Goal: Obtain resource: Download file/media

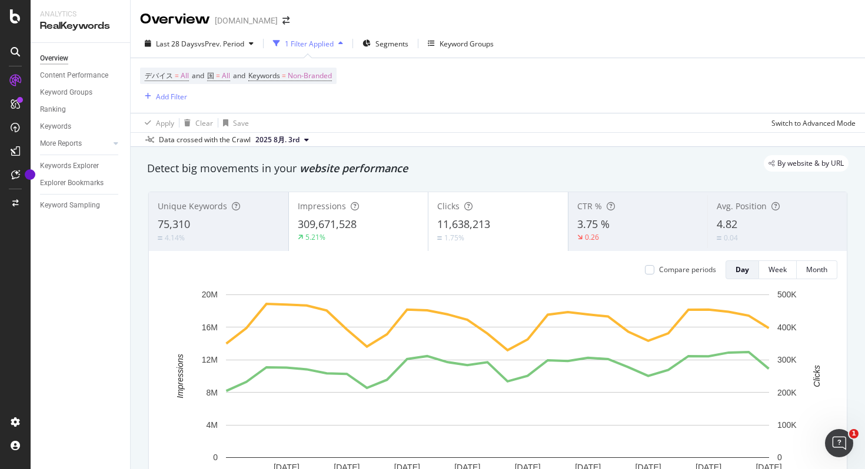
click at [488, 81] on div "デバイス = All and 国 = All and Keywords = Non-Branded Add Filter" at bounding box center [497, 85] width 715 height 55
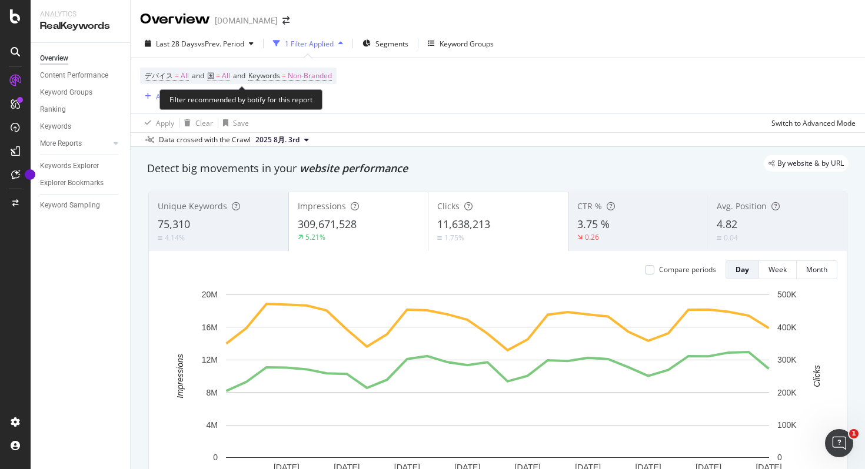
click at [228, 76] on span "All" at bounding box center [226, 76] width 8 height 16
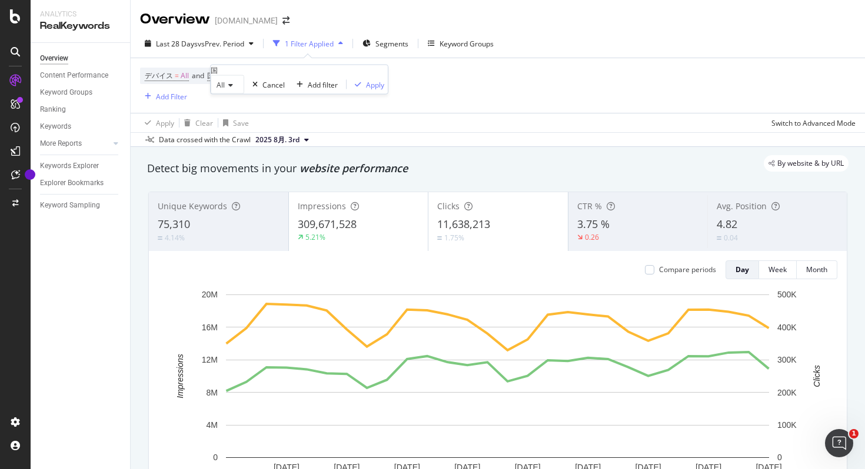
click at [229, 94] on div "All" at bounding box center [228, 84] width 34 height 19
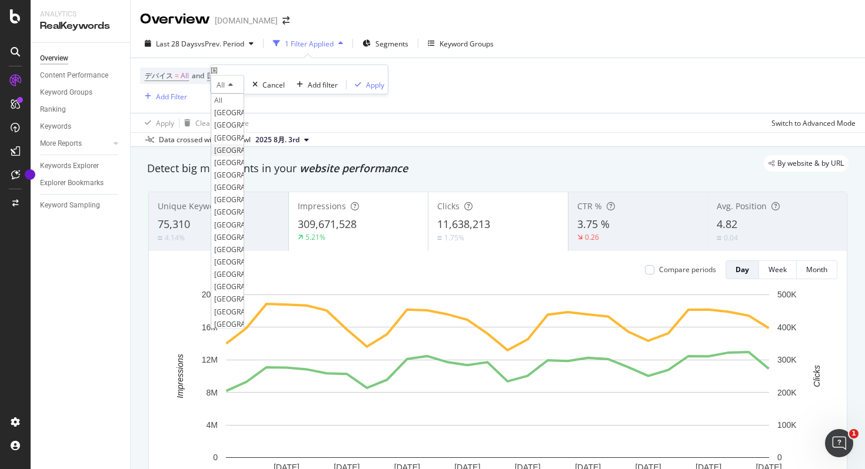
click at [238, 155] on span "[GEOGRAPHIC_DATA]" at bounding box center [249, 150] width 71 height 10
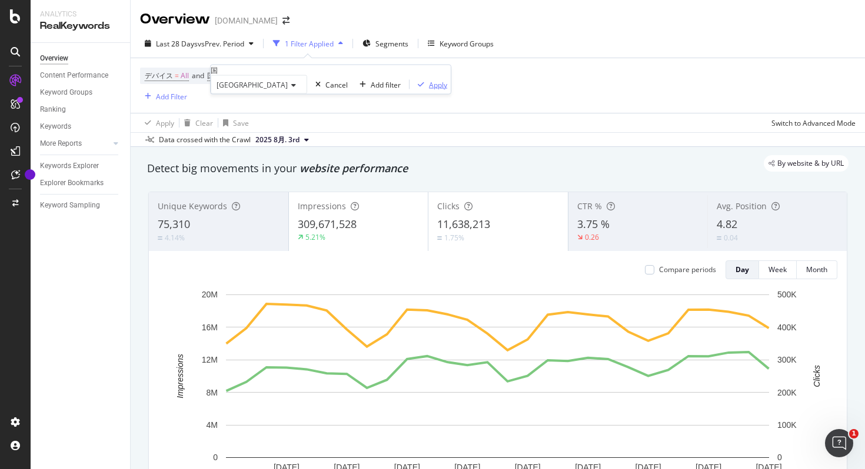
click at [429, 89] on div "Apply" at bounding box center [438, 84] width 18 height 10
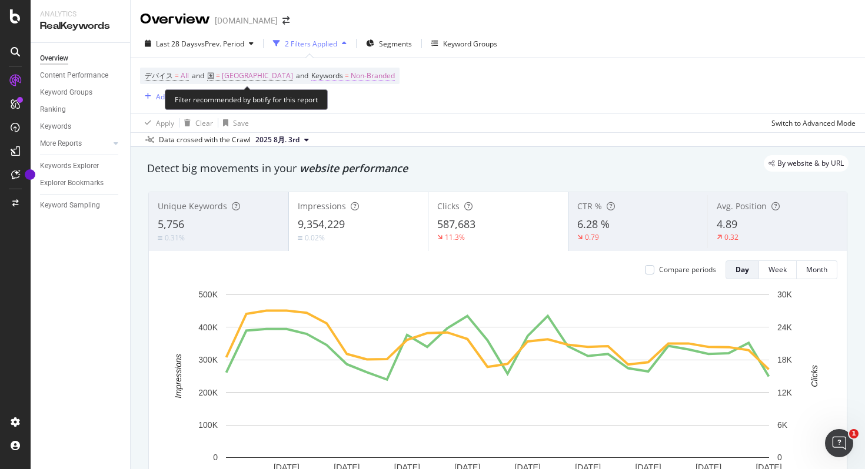
click at [351, 74] on span "Non-Branded" at bounding box center [373, 76] width 44 height 16
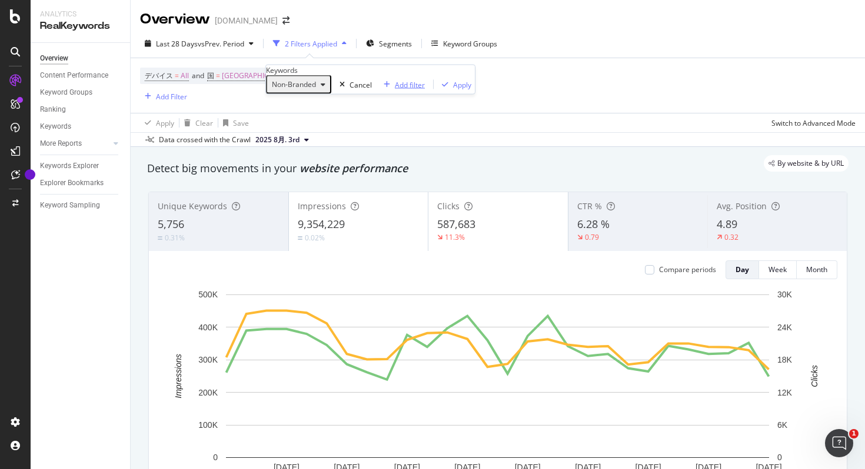
click at [379, 88] on div "button" at bounding box center [387, 84] width 16 height 7
click at [157, 96] on div "Add Filter" at bounding box center [171, 97] width 31 height 10
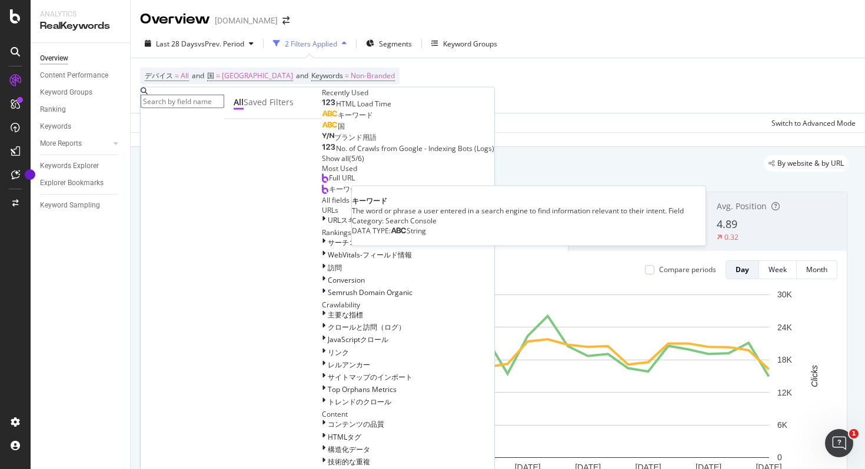
click at [322, 120] on div "キーワード" at bounding box center [347, 115] width 51 height 9
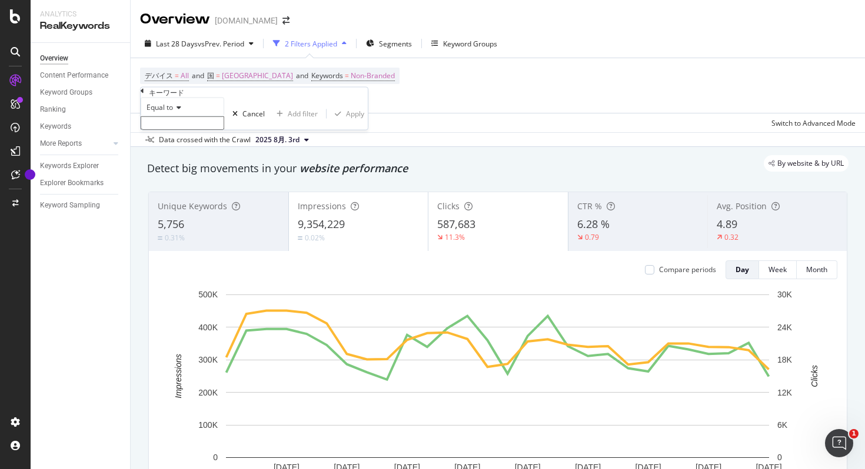
click at [181, 111] on icon at bounding box center [177, 107] width 8 height 7
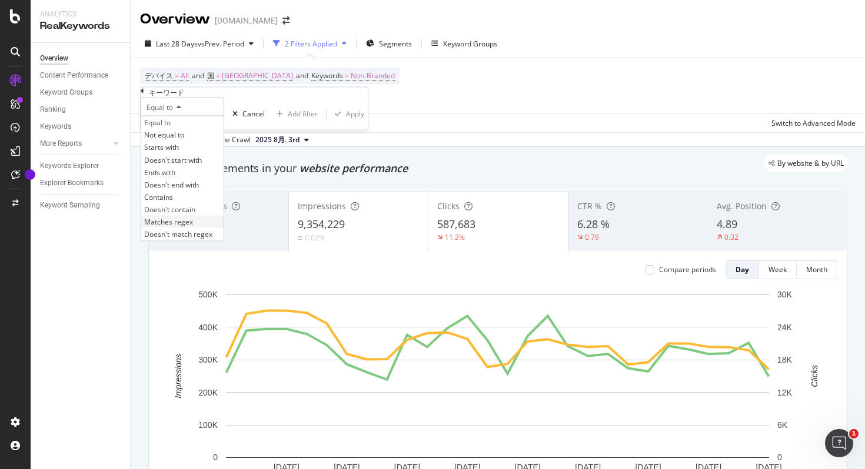
click at [193, 227] on span "Matches regex" at bounding box center [168, 222] width 49 height 10
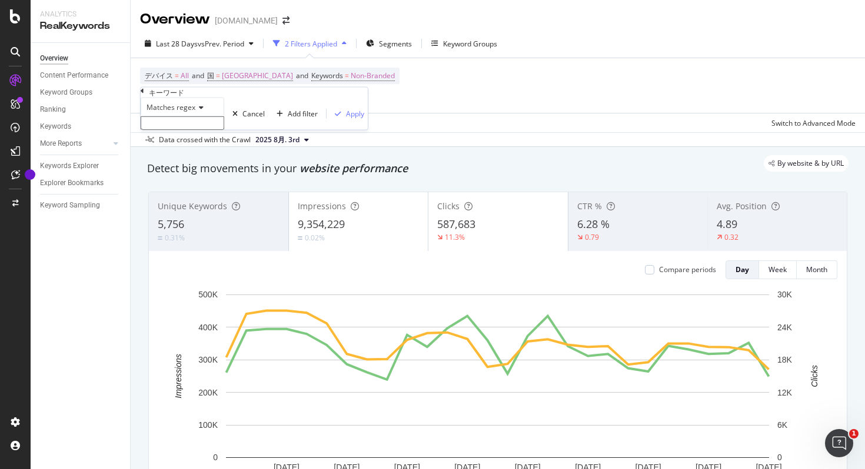
click at [201, 130] on input "text" at bounding box center [183, 123] width 84 height 14
paste input "canva|キャンバ|きゃんば|かんヴぁ|canba|キャンバー|カンバ|かんば|kyannba|かんゔぁ|キャンば|cあんゔぁ|camva|[PERSON_…"
type input "canva|キャンバ|きゃんば|かんヴぁ|canba|キャンバー|カンバ|かんば|kyannba|かんゔぁ|キャンば|cあんゔぁ|camva|[PERSON_…"
click at [346, 122] on div "Apply" at bounding box center [355, 117] width 18 height 10
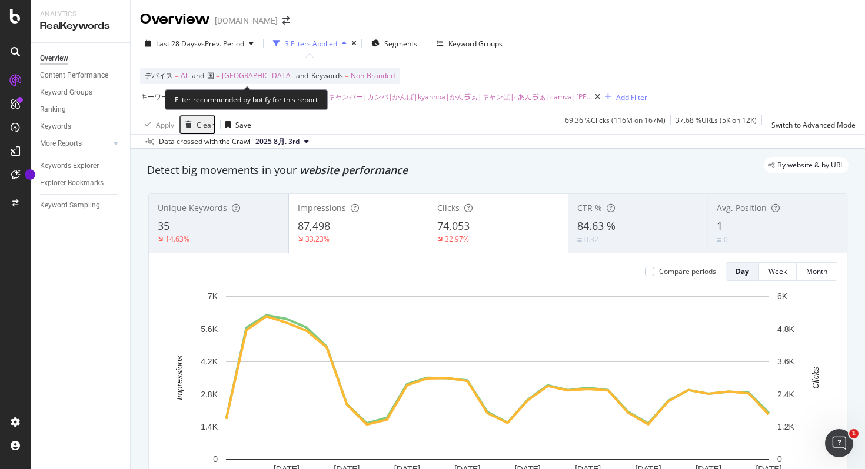
click at [311, 79] on span "Keywords" at bounding box center [327, 76] width 32 height 10
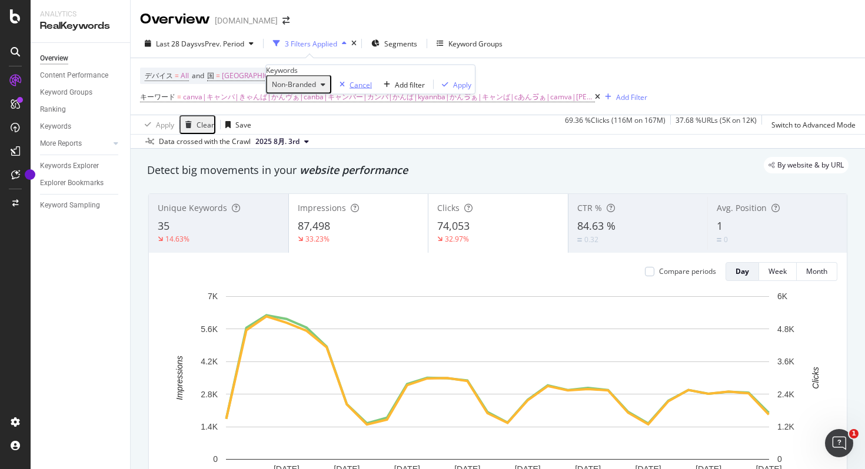
click at [349, 89] on div "Cancel" at bounding box center [360, 84] width 22 height 10
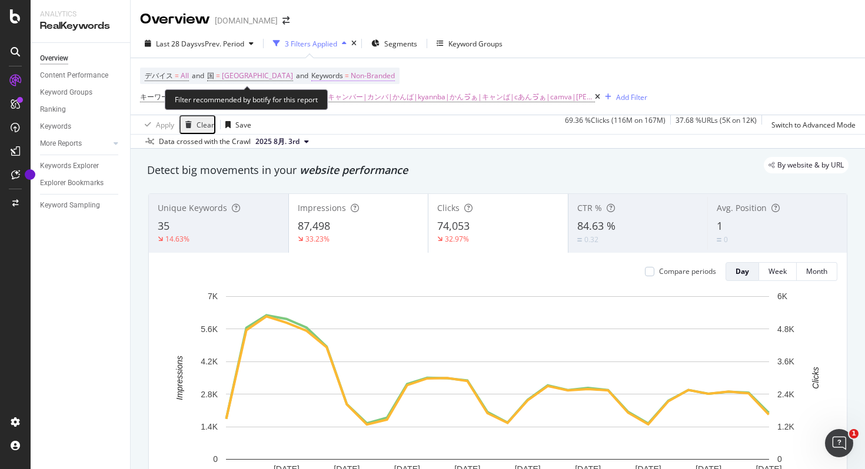
click at [311, 72] on span "Keywords" at bounding box center [327, 76] width 32 height 10
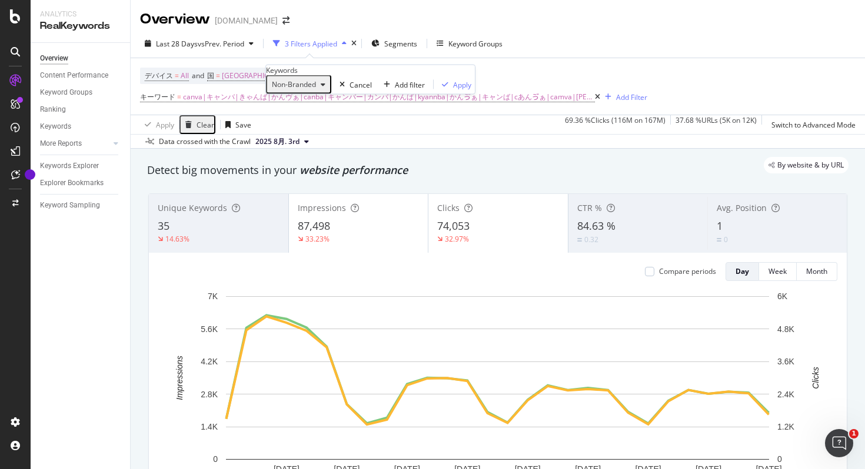
click at [325, 88] on icon "button" at bounding box center [323, 84] width 5 height 7
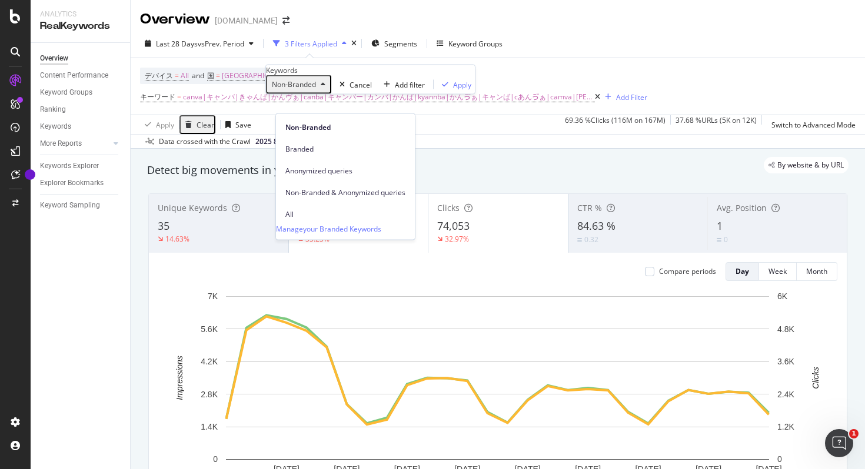
click at [331, 94] on div "Non-Branded Non-Branded Branded Anonymized queries Non-Branded & Anonymized que…" at bounding box center [298, 84] width 65 height 19
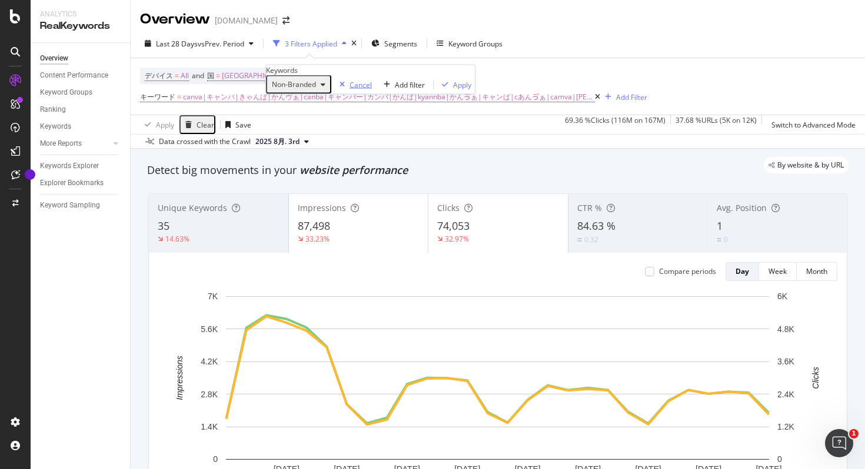
click at [339, 88] on icon "button" at bounding box center [341, 84] width 5 height 7
click at [311, 41] on div "3 Filters Applied" at bounding box center [311, 44] width 52 height 10
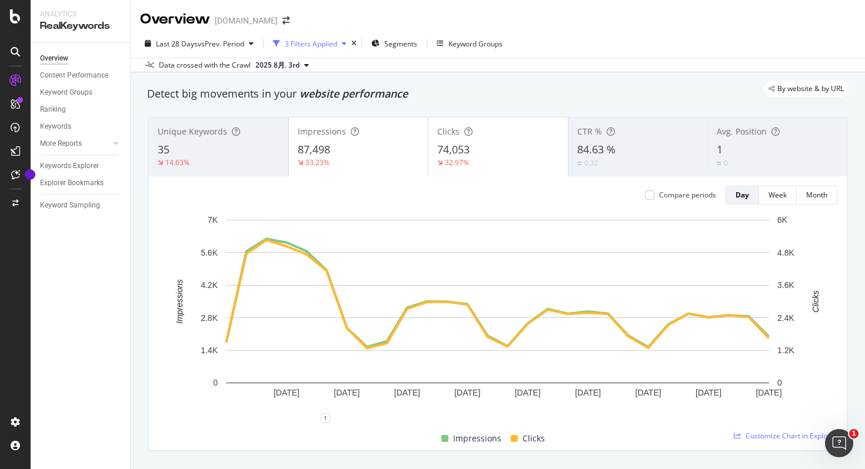
click at [311, 41] on div "3 Filters Applied" at bounding box center [311, 44] width 52 height 10
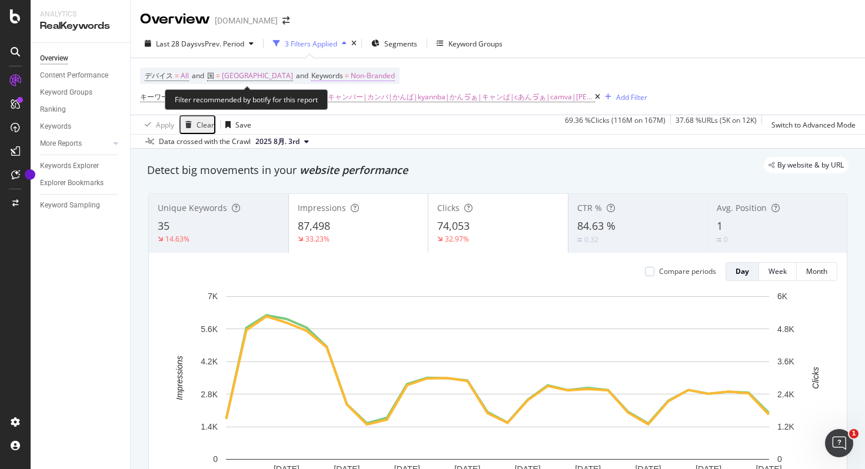
click at [351, 75] on span "Non-Branded" at bounding box center [373, 76] width 44 height 16
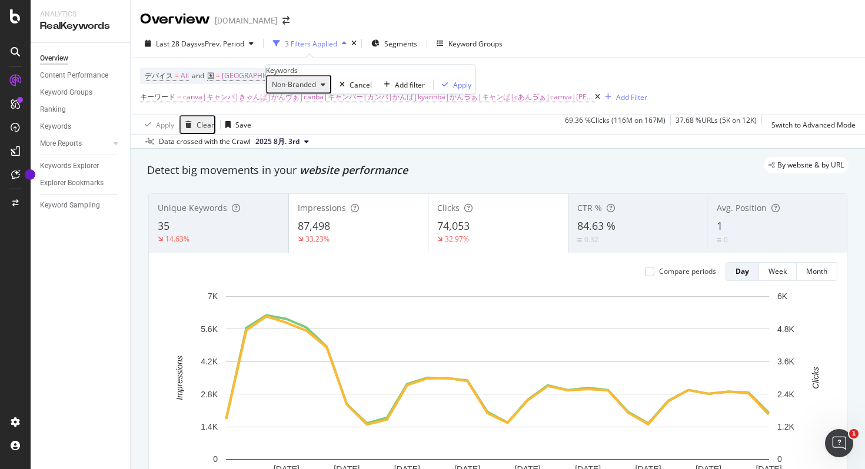
click at [325, 88] on icon "button" at bounding box center [323, 84] width 5 height 7
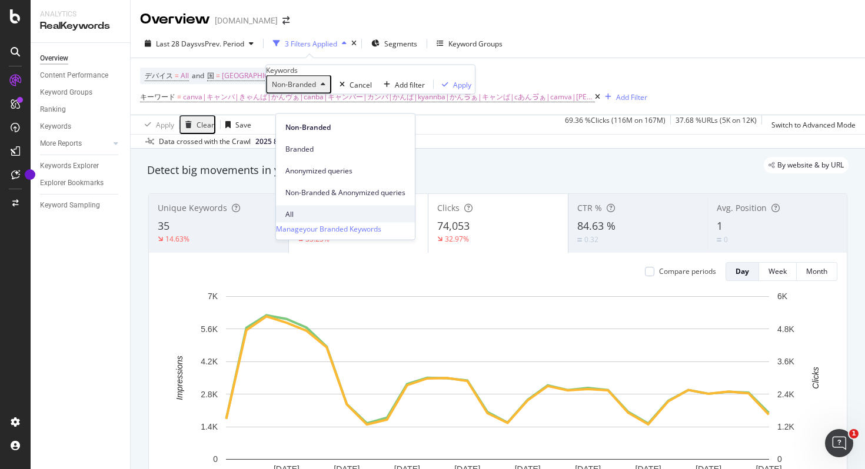
click at [299, 206] on div "All" at bounding box center [345, 214] width 139 height 17
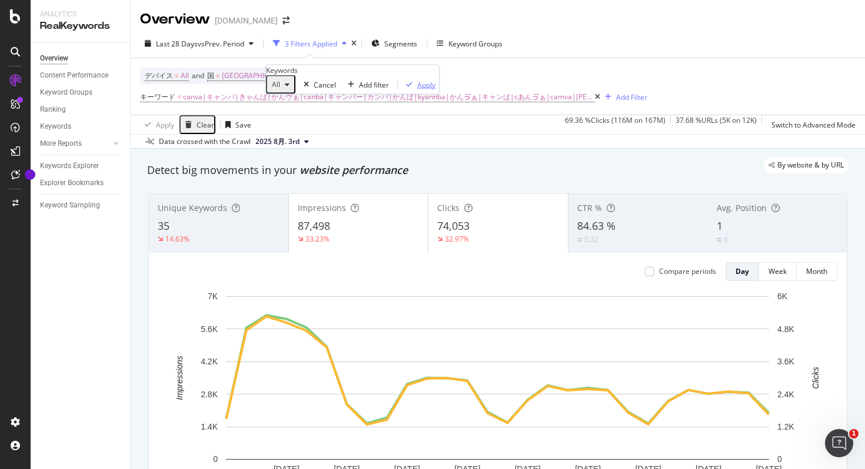
click at [401, 88] on div "button" at bounding box center [409, 84] width 16 height 7
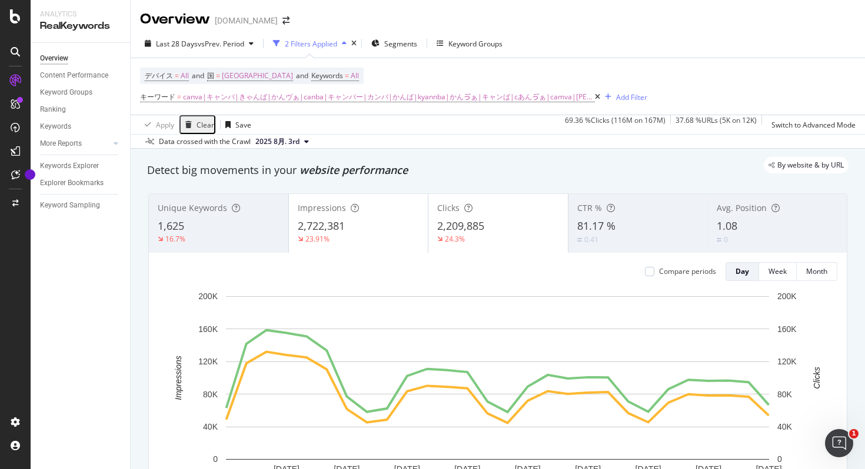
click at [298, 141] on span "2025 8月. 3rd" at bounding box center [277, 141] width 44 height 11
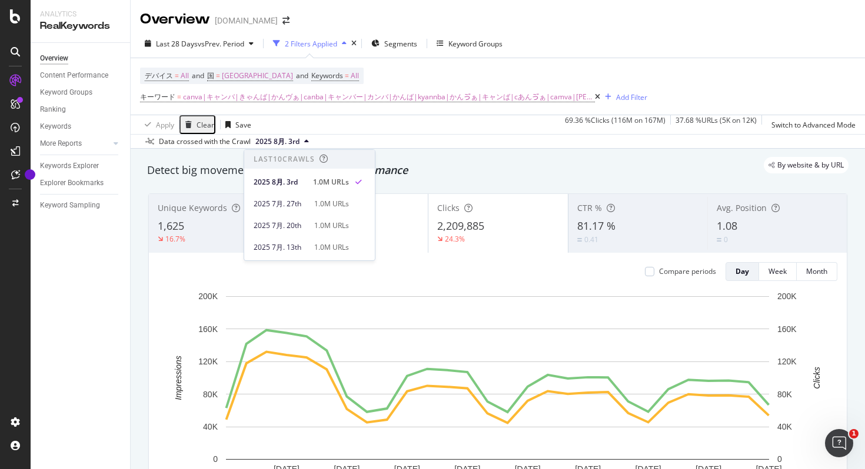
click at [378, 132] on div "Apply Clear Save 69.36 % Clicks ( 116M on 167M ) 37.68 % URLs ( 5K on 12K ) Swi…" at bounding box center [498, 124] width 734 height 19
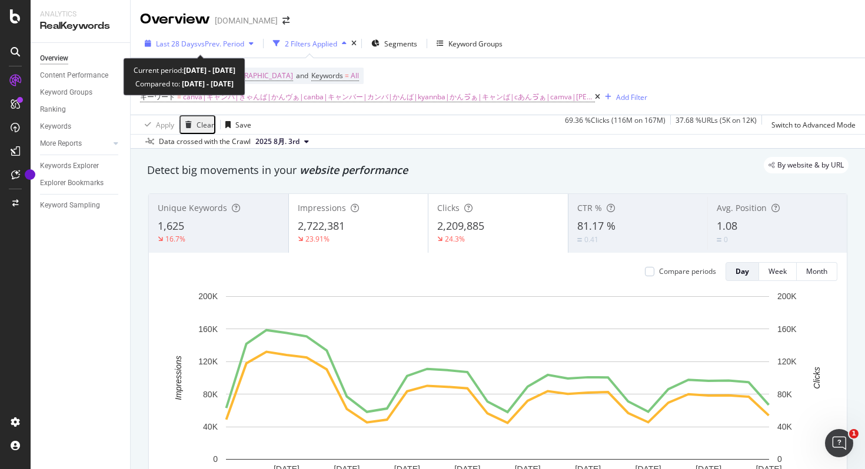
click at [222, 38] on div "Last 28 Days vs Prev. Period" at bounding box center [199, 44] width 118 height 18
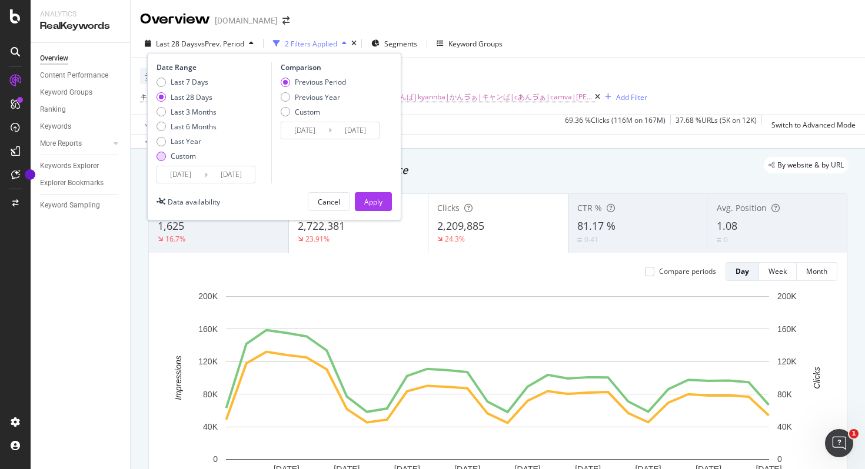
click at [162, 155] on div "Custom" at bounding box center [160, 156] width 9 height 9
click at [167, 172] on input "[DATE]" at bounding box center [180, 174] width 47 height 16
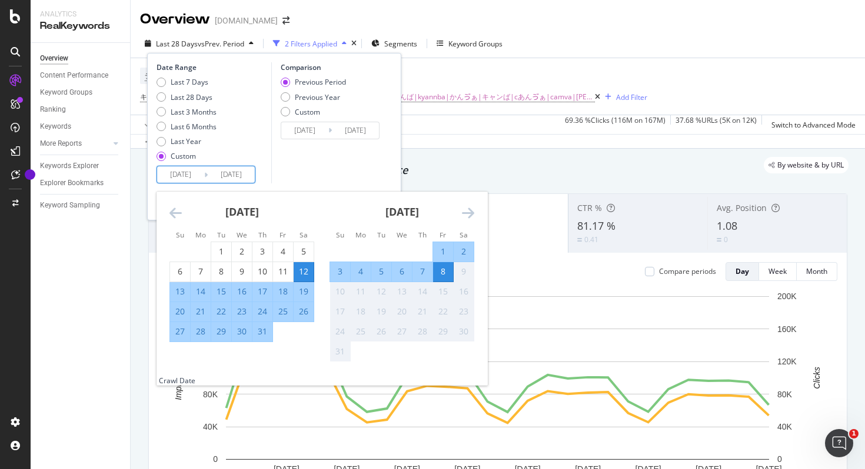
click at [174, 209] on icon "Move backward to switch to the previous month." at bounding box center [175, 213] width 12 height 14
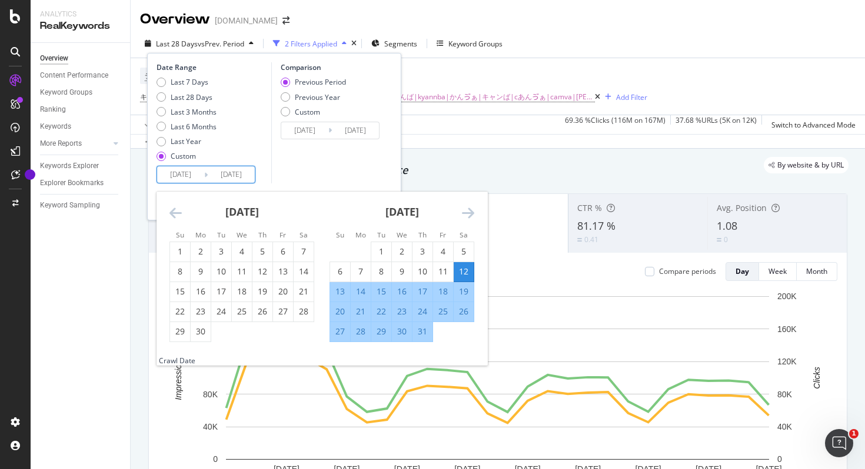
click at [174, 209] on icon "Move backward to switch to the previous month." at bounding box center [175, 213] width 12 height 14
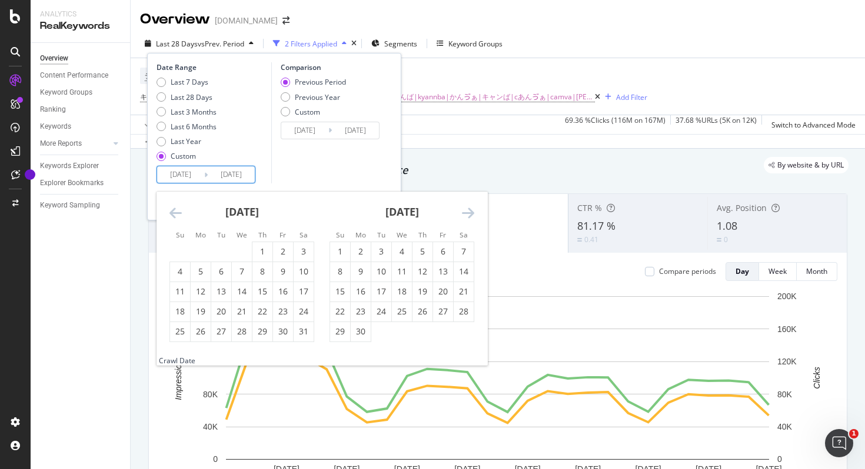
click at [174, 209] on icon "Move backward to switch to the previous month." at bounding box center [175, 213] width 12 height 14
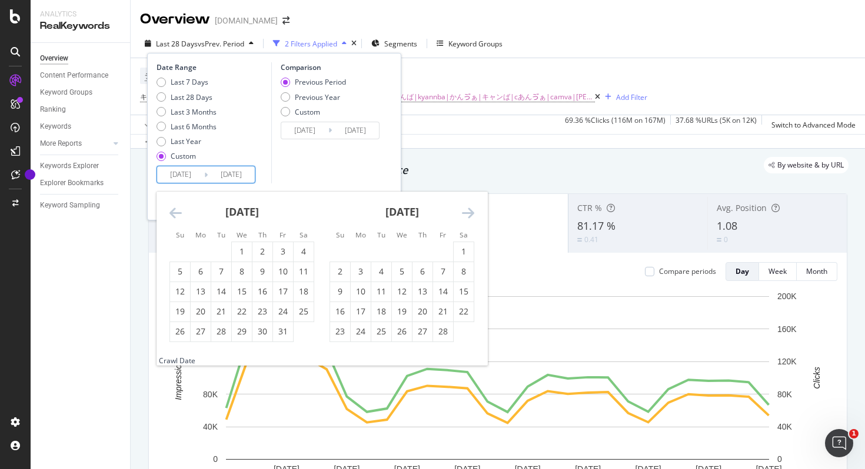
click at [174, 209] on icon "Move backward to switch to the previous month." at bounding box center [175, 213] width 12 height 14
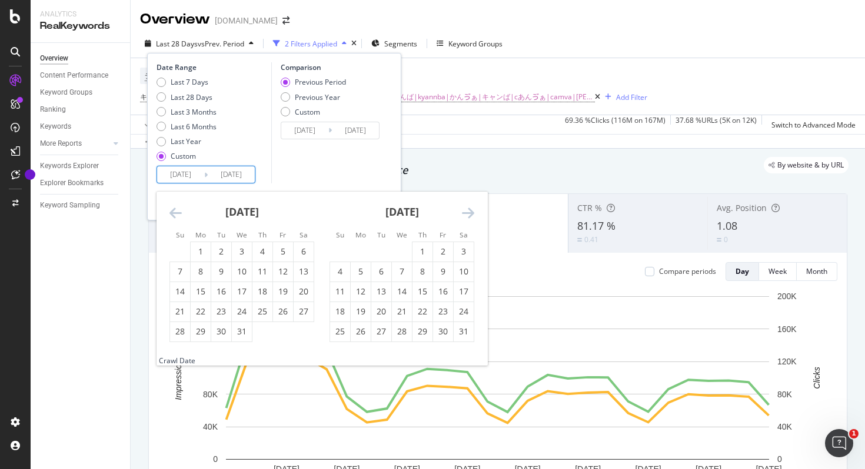
click at [174, 209] on icon "Move backward to switch to the previous month." at bounding box center [175, 213] width 12 height 14
click at [292, 249] on div "1" at bounding box center [283, 252] width 20 height 12
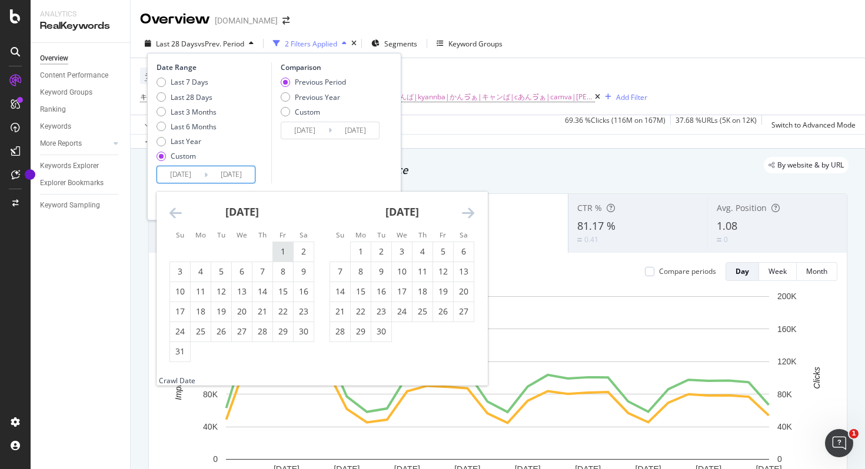
type input "[DATE]"
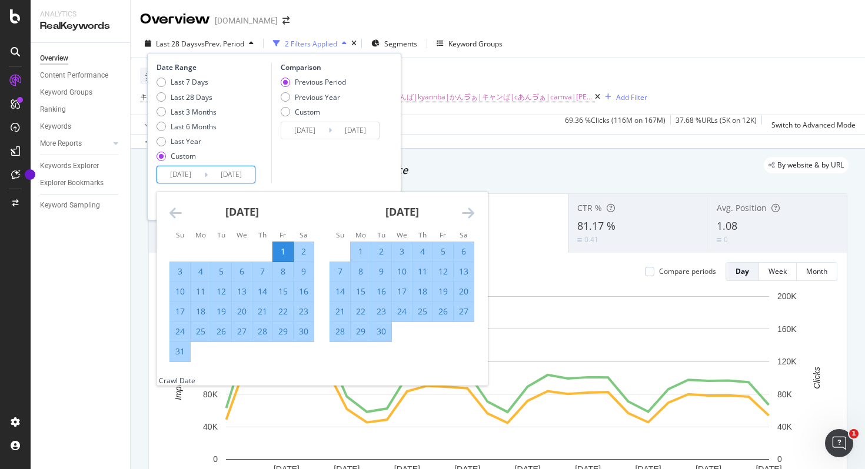
click at [465, 209] on icon "Move forward to switch to the next month." at bounding box center [468, 213] width 12 height 14
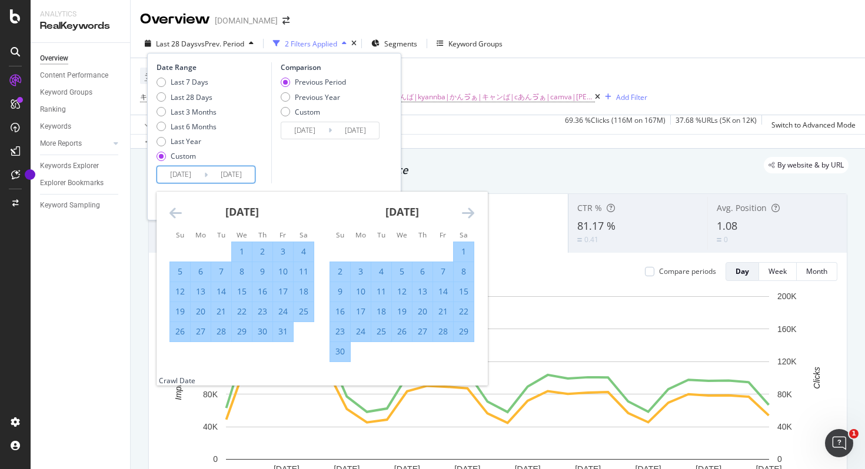
click at [465, 209] on icon "Move forward to switch to the next month." at bounding box center [468, 213] width 12 height 14
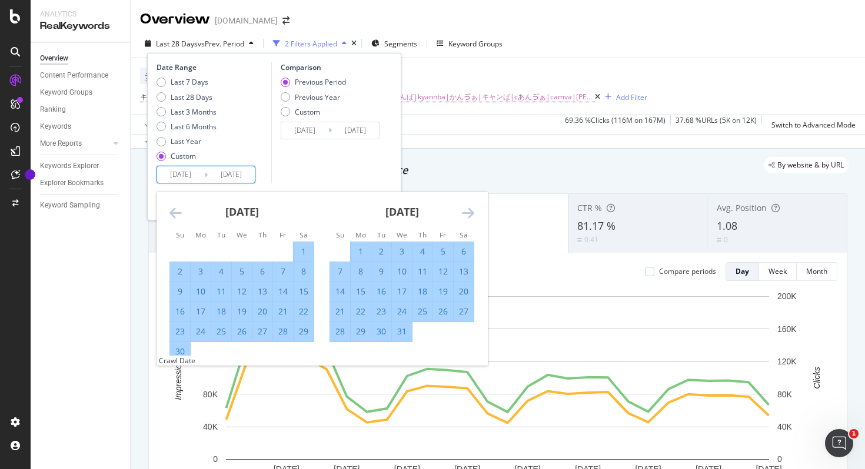
click at [465, 209] on icon "Move forward to switch to the next month." at bounding box center [468, 213] width 12 height 14
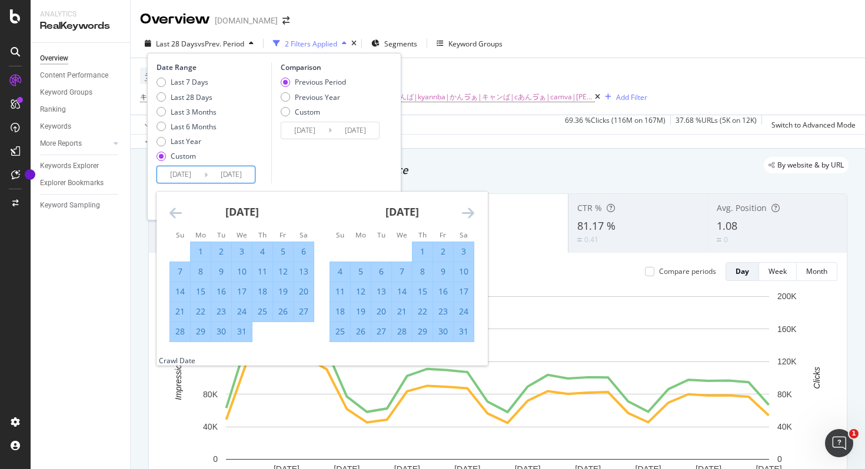
click at [465, 209] on icon "Move forward to switch to the next month." at bounding box center [468, 213] width 12 height 14
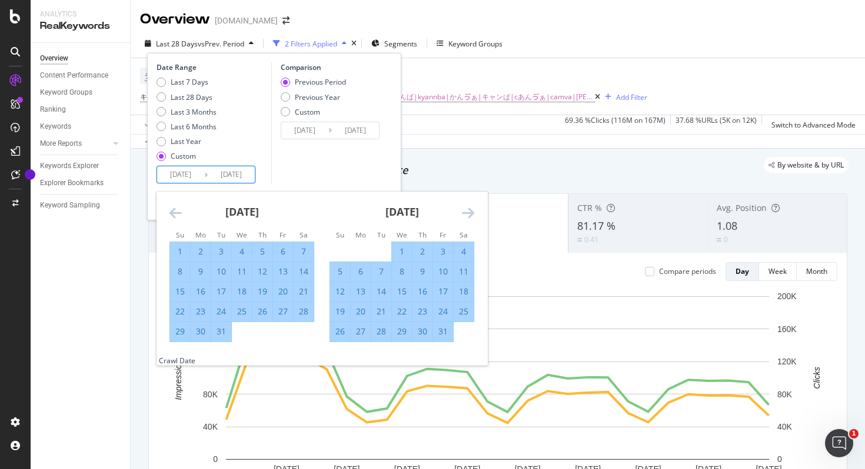
click at [465, 209] on icon "Move forward to switch to the next month." at bounding box center [468, 213] width 12 height 14
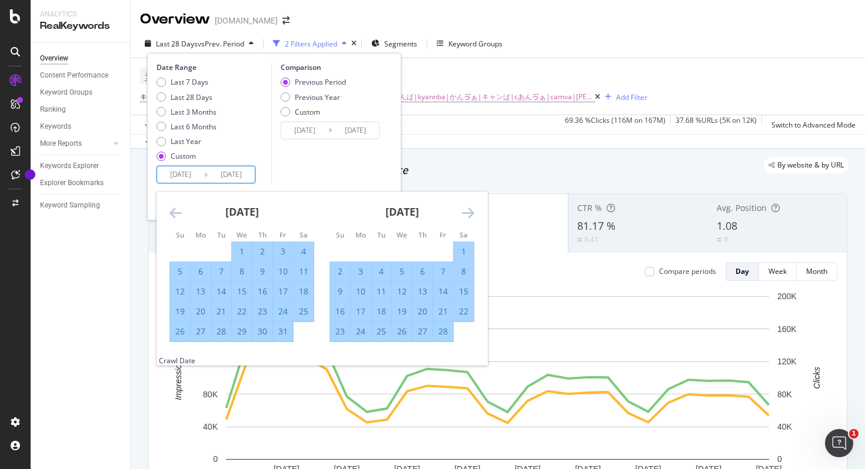
click at [465, 209] on icon "Move forward to switch to the next month." at bounding box center [468, 213] width 12 height 14
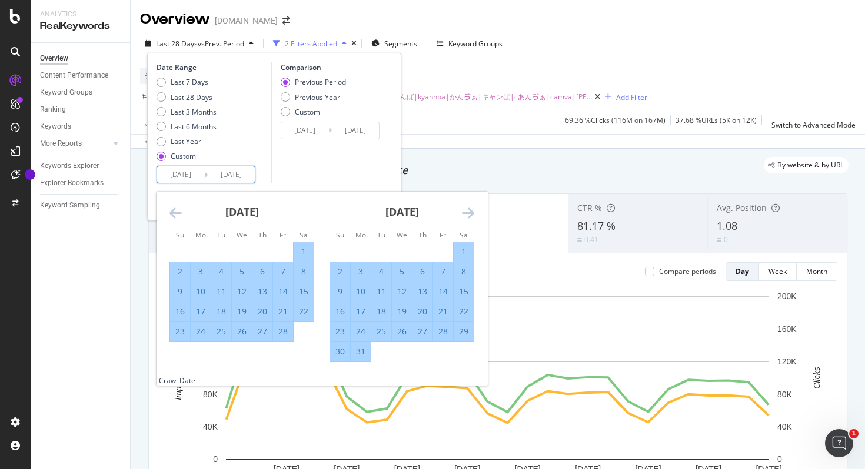
click at [465, 209] on icon "Move forward to switch to the next month." at bounding box center [468, 213] width 12 height 14
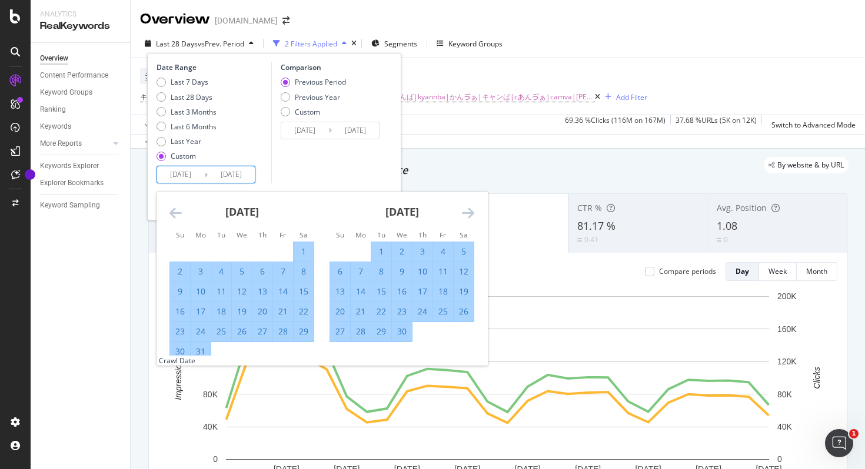
click at [465, 209] on icon "Move forward to switch to the next month." at bounding box center [468, 213] width 12 height 14
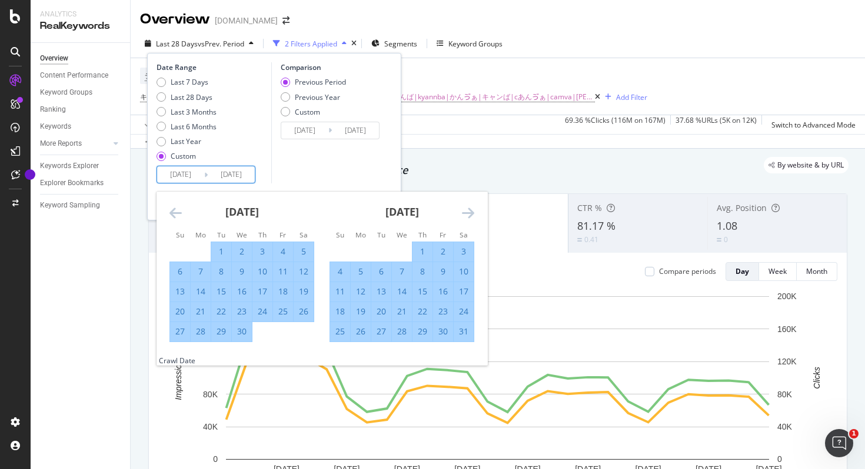
click at [465, 209] on icon "Move forward to switch to the next month." at bounding box center [468, 213] width 12 height 14
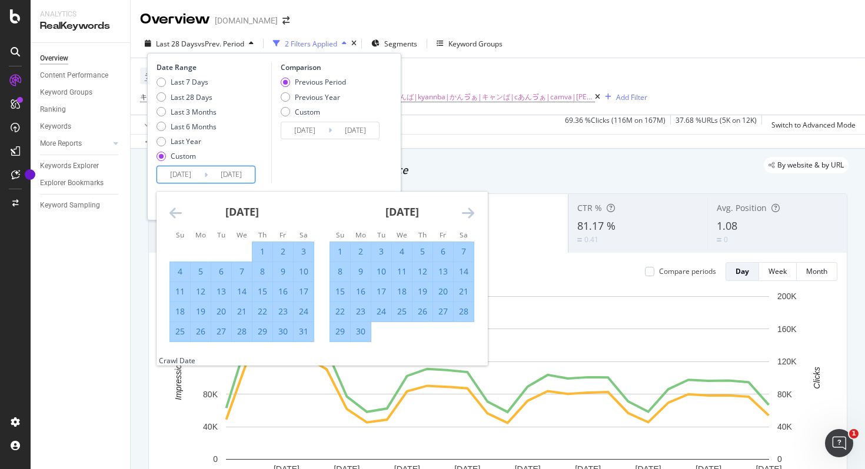
click at [464, 212] on icon "Move forward to switch to the next month." at bounding box center [468, 213] width 12 height 14
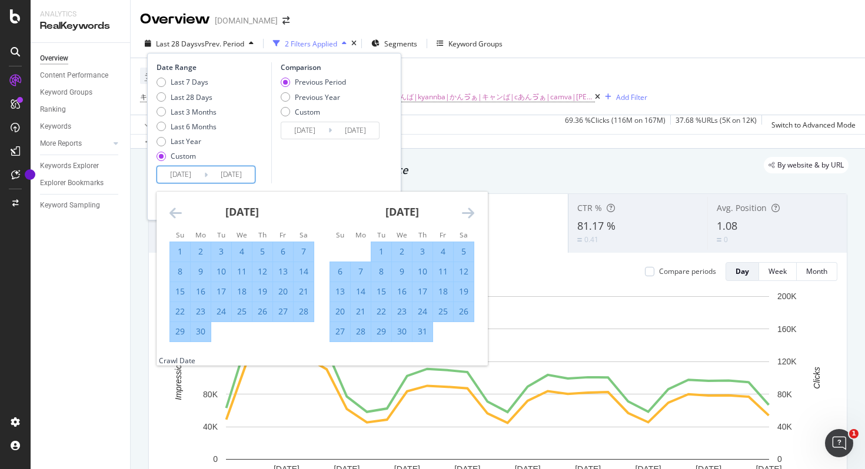
click at [462, 215] on icon "Move forward to switch to the next month." at bounding box center [468, 213] width 12 height 14
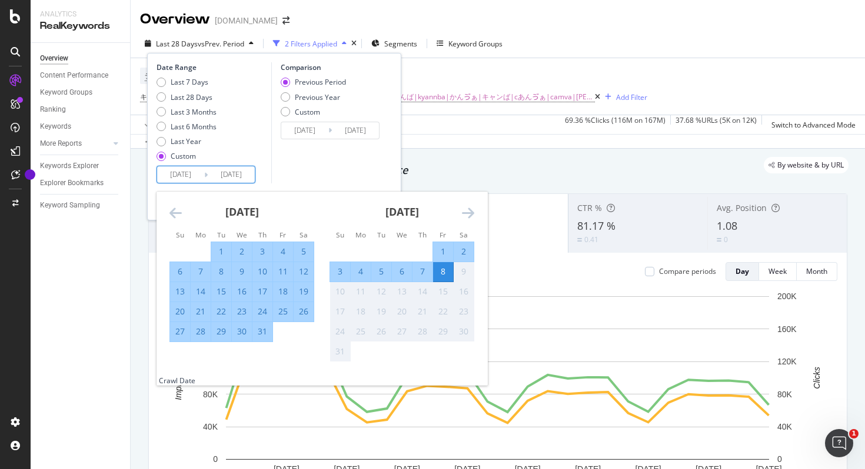
click at [265, 328] on div "31" at bounding box center [262, 332] width 20 height 12
type input "[DATE]"
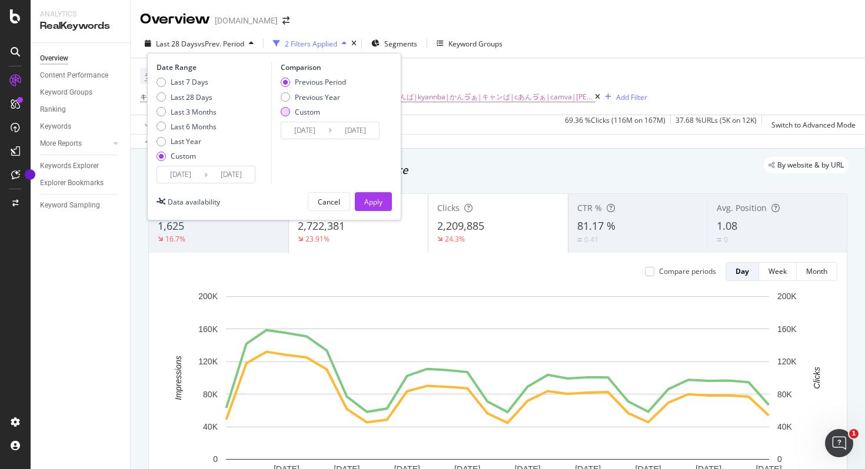
click at [285, 111] on div "Custom" at bounding box center [285, 111] width 9 height 9
click at [298, 174] on div "Comparison Previous Period Previous Year Custom [DATE] Navigate forward to inte…" at bounding box center [327, 122] width 112 height 121
click at [287, 81] on div "Previous Period" at bounding box center [285, 82] width 9 height 9
click at [369, 206] on div "Apply" at bounding box center [373, 202] width 18 height 10
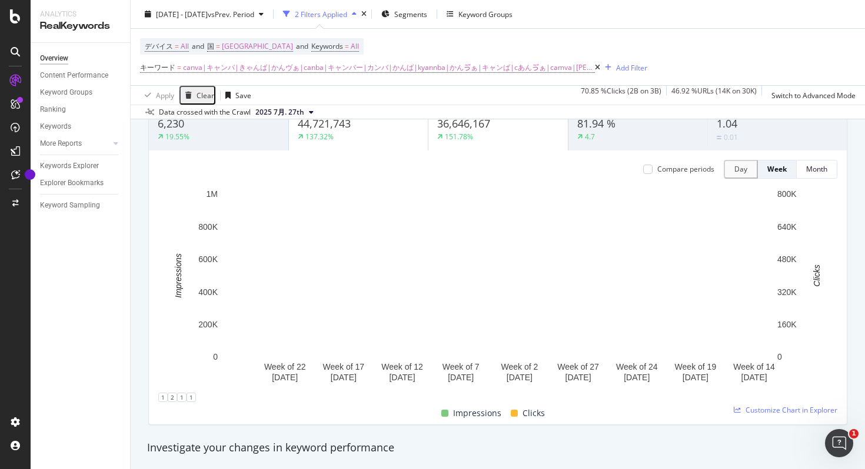
scroll to position [16, 0]
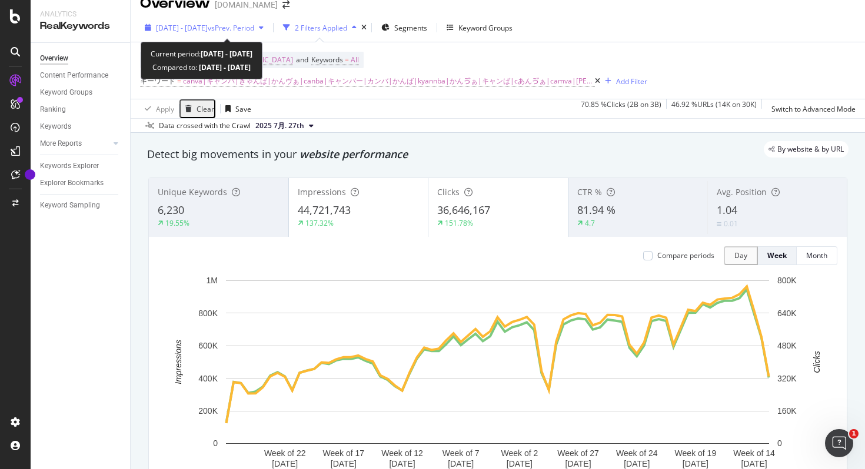
click at [254, 28] on span "vs Prev. Period" at bounding box center [231, 28] width 46 height 10
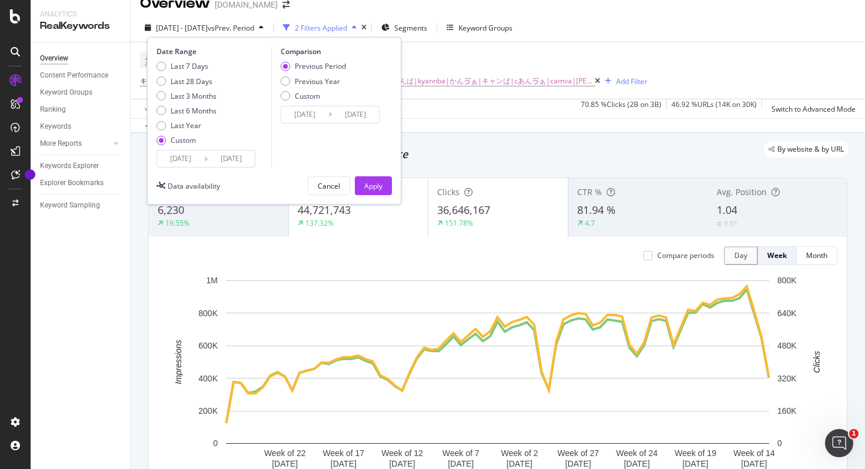
click at [185, 161] on input "[DATE]" at bounding box center [180, 159] width 47 height 16
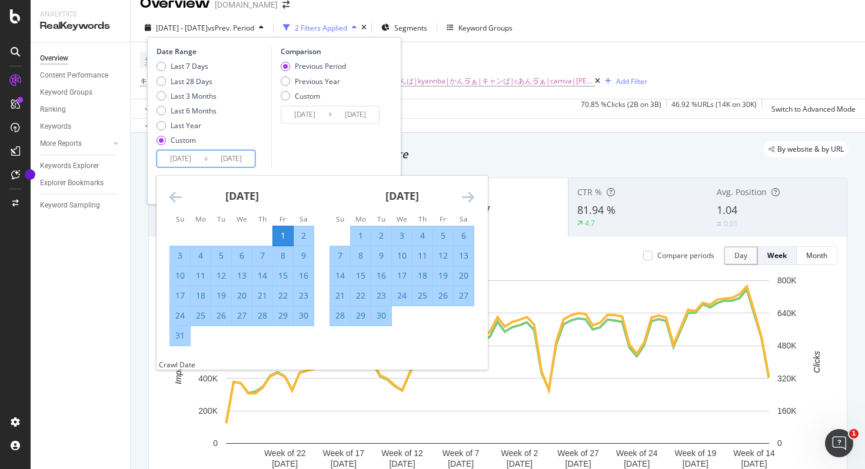
click at [384, 315] on div "30" at bounding box center [381, 316] width 20 height 12
type input "[DATE]"
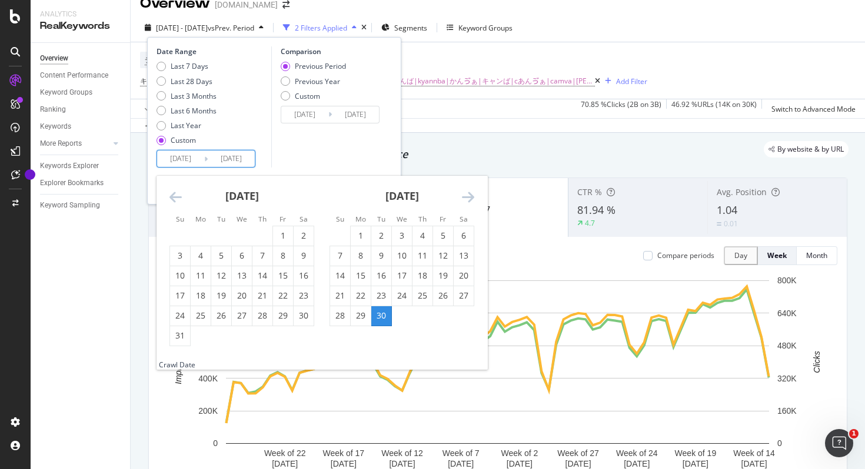
click at [174, 158] on input "[DATE]" at bounding box center [180, 159] width 47 height 16
click at [280, 235] on div "1" at bounding box center [283, 236] width 20 height 12
type input "[DATE]"
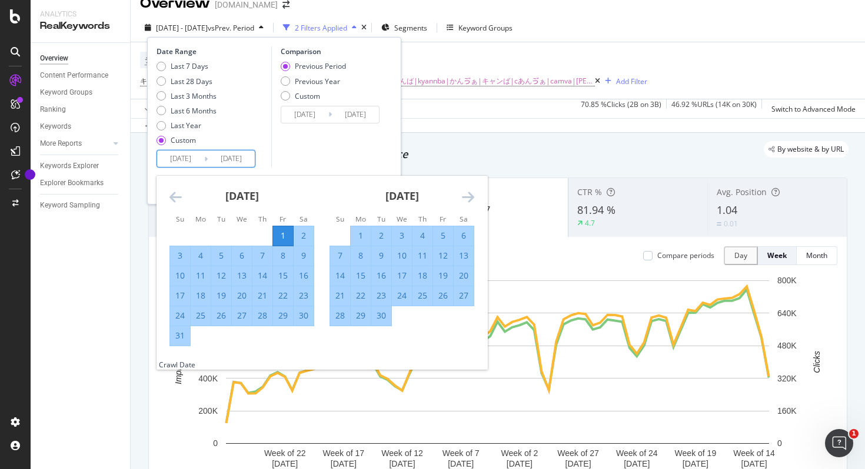
click at [242, 162] on input "[DATE]" at bounding box center [231, 159] width 47 height 16
click at [386, 318] on div "30" at bounding box center [381, 316] width 20 height 12
type input "[DATE]"
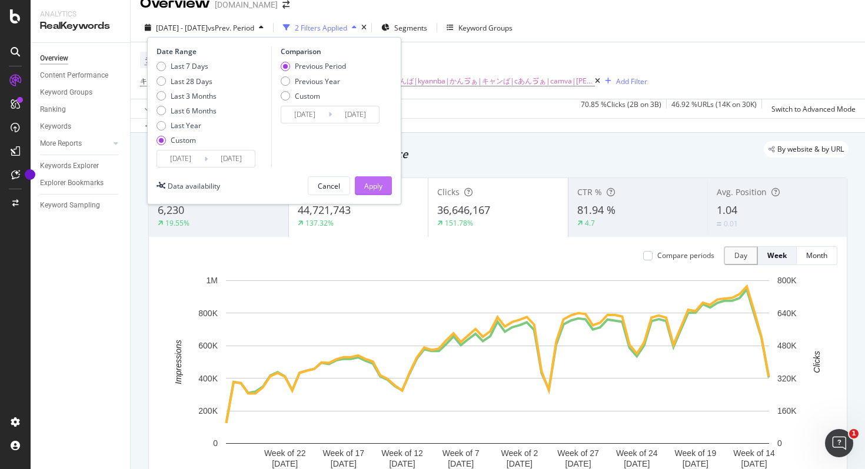
click at [384, 188] on button "Apply" at bounding box center [373, 185] width 37 height 19
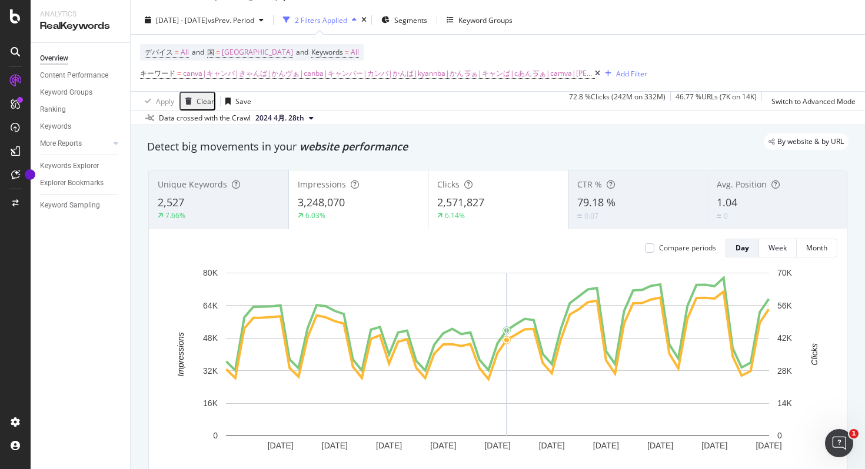
scroll to position [3, 0]
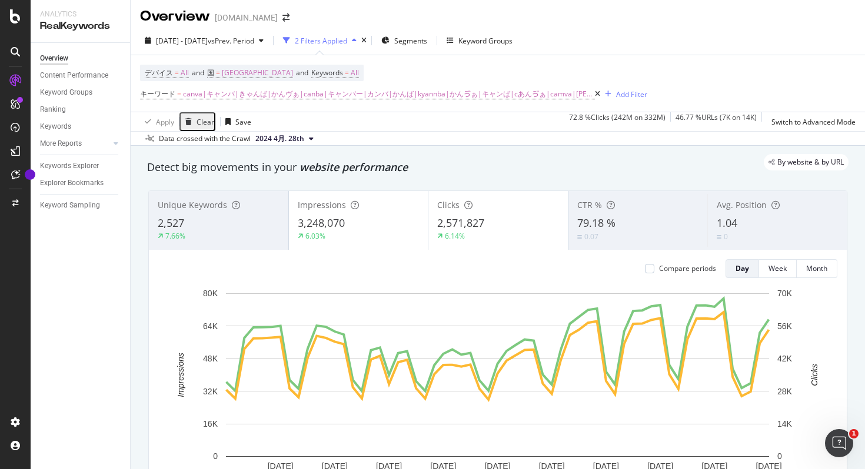
click at [501, 224] on div "2,571,827" at bounding box center [498, 223] width 122 height 15
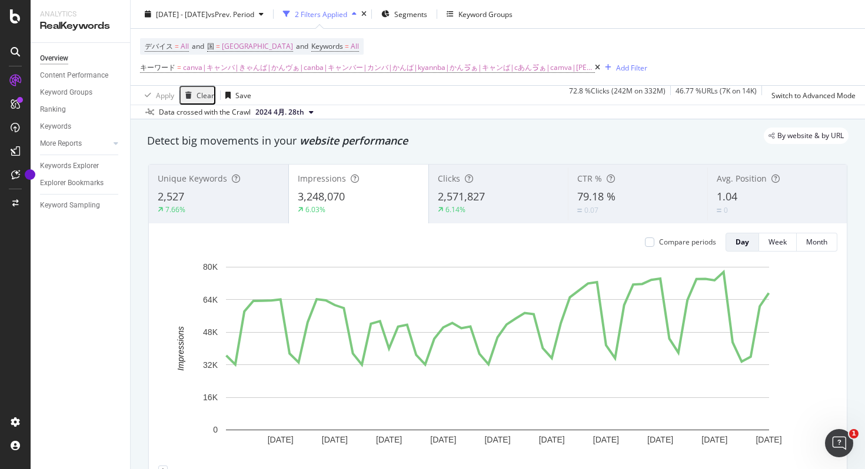
scroll to position [21, 0]
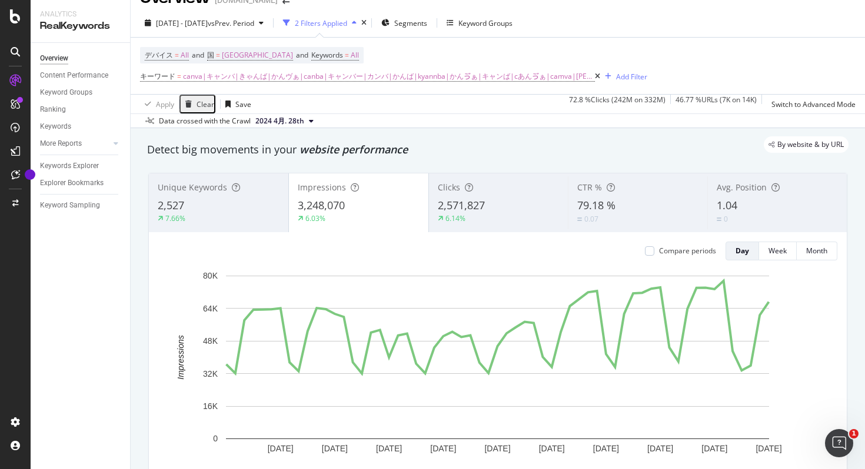
click at [285, 120] on span "2024 4月. 28th" at bounding box center [279, 121] width 49 height 11
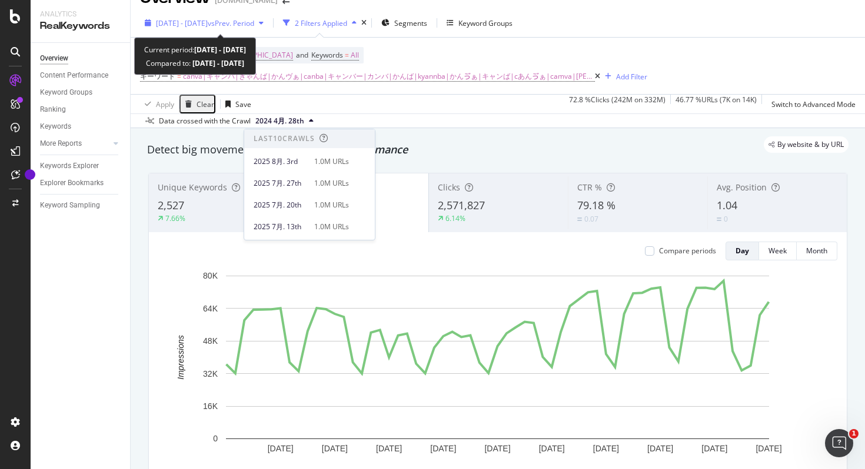
click at [254, 25] on span "vs Prev. Period" at bounding box center [231, 23] width 46 height 10
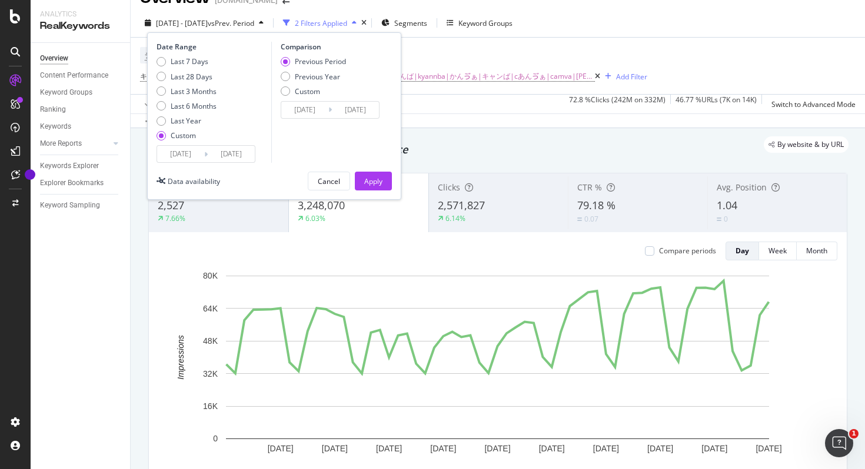
click at [236, 152] on input "[DATE]" at bounding box center [231, 154] width 47 height 16
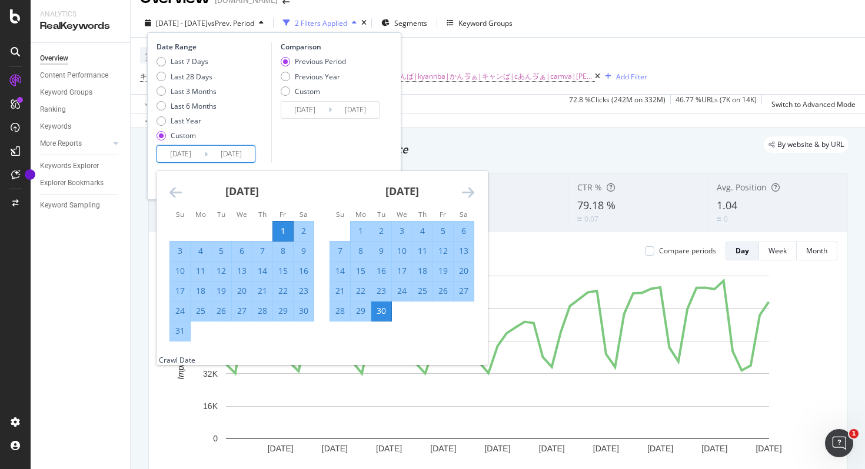
click at [223, 153] on input "[DATE]" at bounding box center [231, 154] width 47 height 16
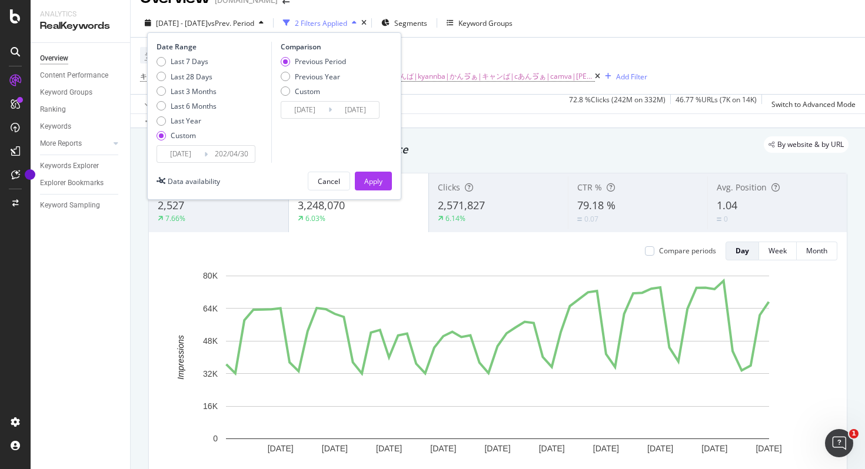
type input "[DATE]"
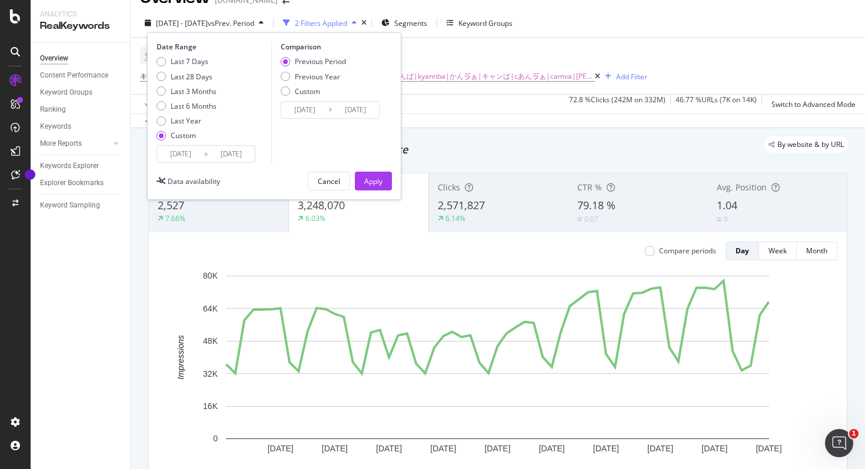
type input "[DATE]"
click at [292, 162] on div "Comparison Previous Period Previous Year Custom [DATE] Navigate forward to inte…" at bounding box center [327, 102] width 112 height 121
click at [374, 178] on div "Apply" at bounding box center [373, 181] width 18 height 10
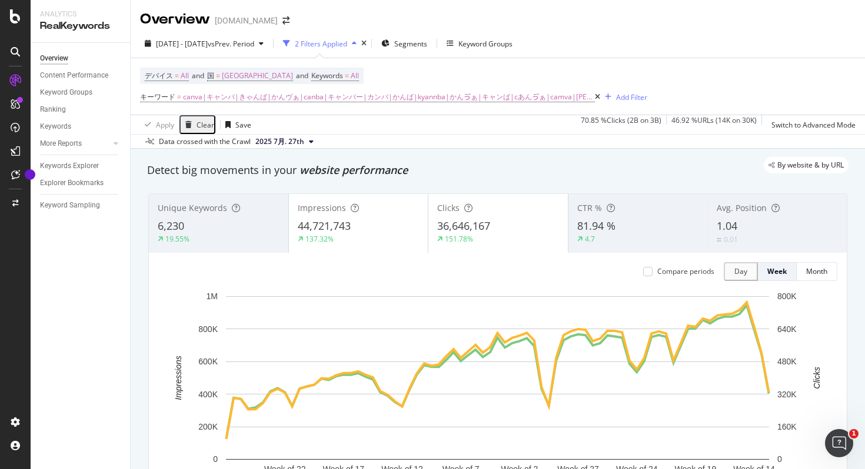
click at [527, 226] on div "36,646,167" at bounding box center [498, 226] width 122 height 15
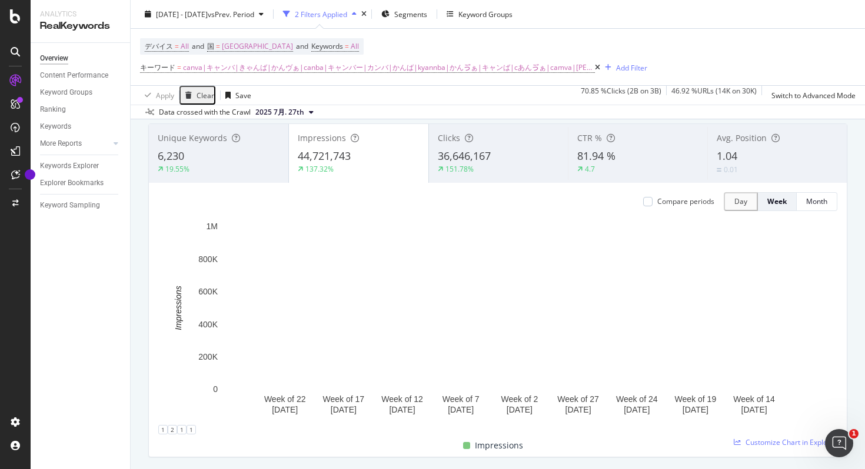
scroll to position [88, 0]
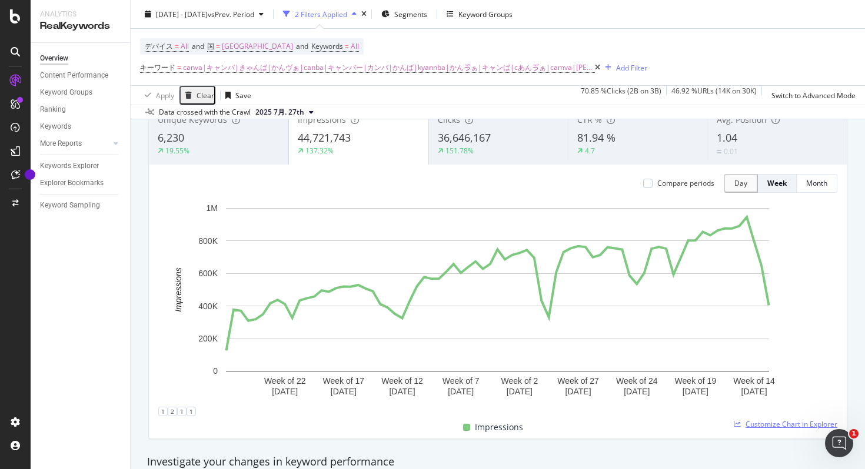
click at [793, 424] on span "Customize Chart in Explorer" at bounding box center [791, 424] width 92 height 10
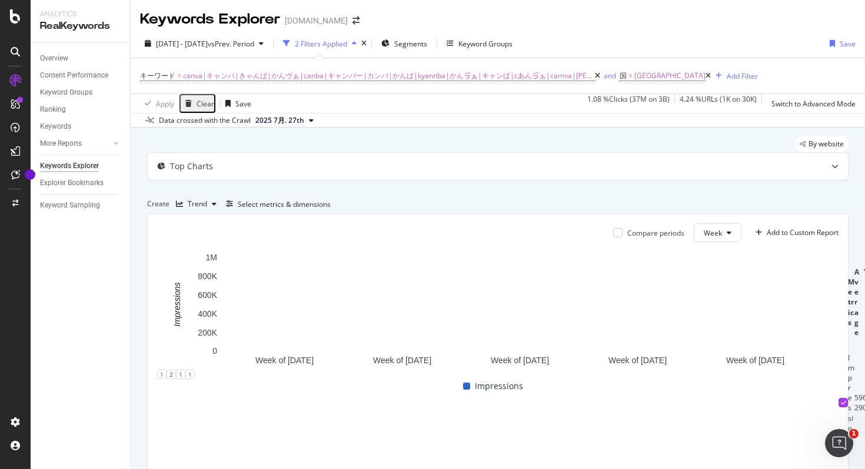
scroll to position [102, 0]
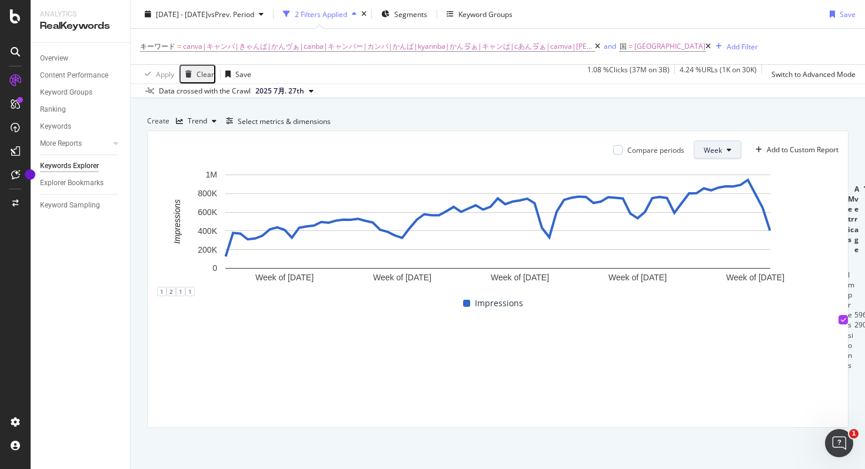
click at [720, 146] on span "Week" at bounding box center [712, 150] width 18 height 10
click at [138, 161] on div "By website Top Charts Create Trend Select metrics & dimensions Compare periods …" at bounding box center [498, 257] width 734 height 425
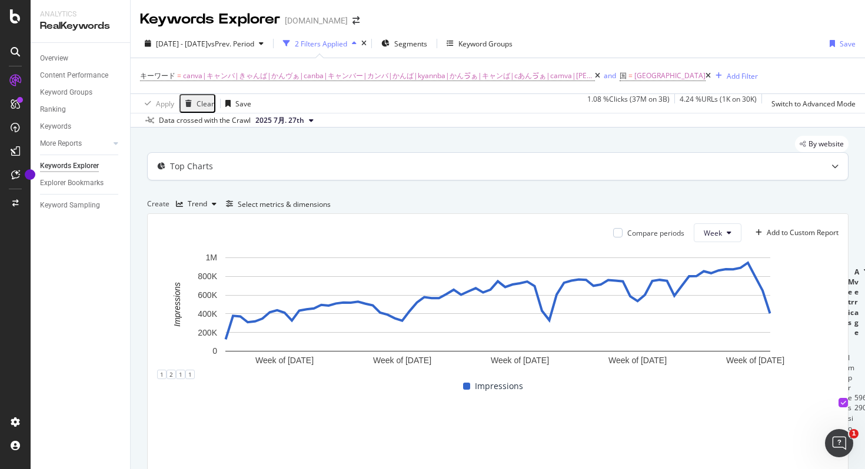
click at [247, 180] on div "Top Charts" at bounding box center [498, 166] width 700 height 27
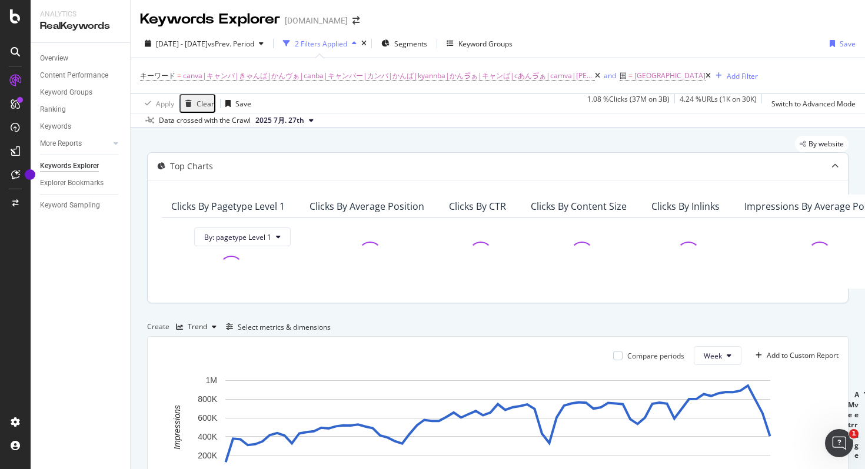
click at [247, 180] on div "Top Charts" at bounding box center [498, 166] width 700 height 27
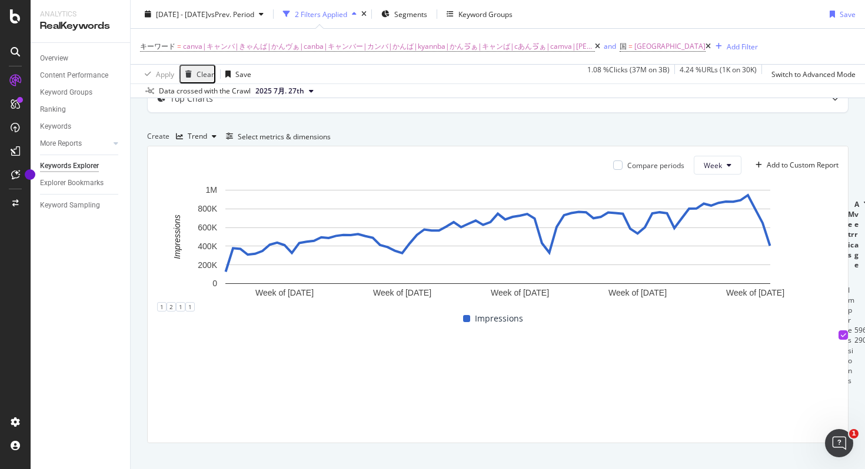
scroll to position [80, 0]
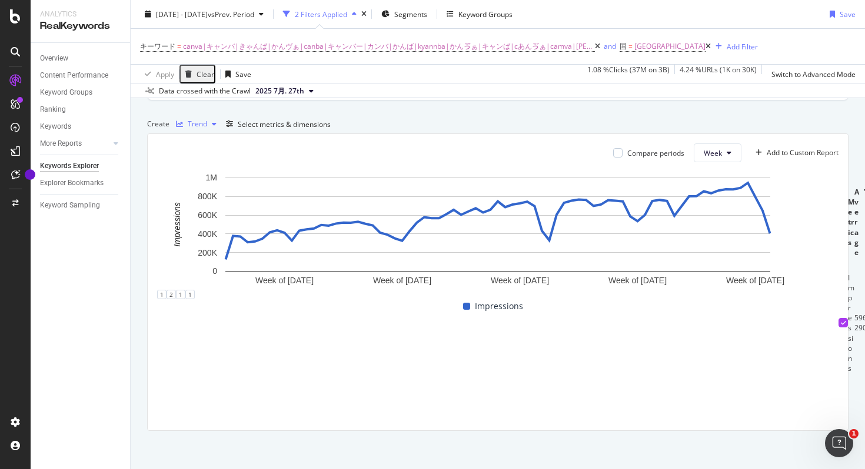
click at [207, 128] on div "Trend" at bounding box center [197, 124] width 19 height 7
click at [210, 165] on div "Table" at bounding box center [213, 159] width 54 height 15
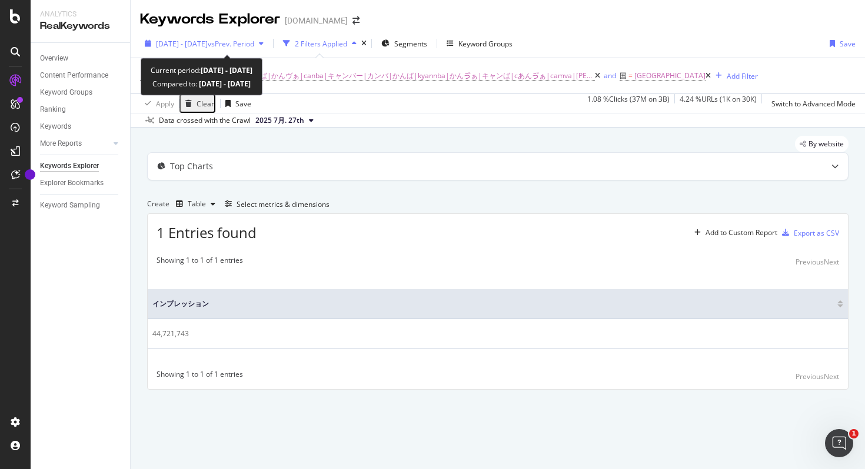
click at [268, 36] on div "[DATE] - [DATE] vs Prev. Period" at bounding box center [204, 44] width 128 height 18
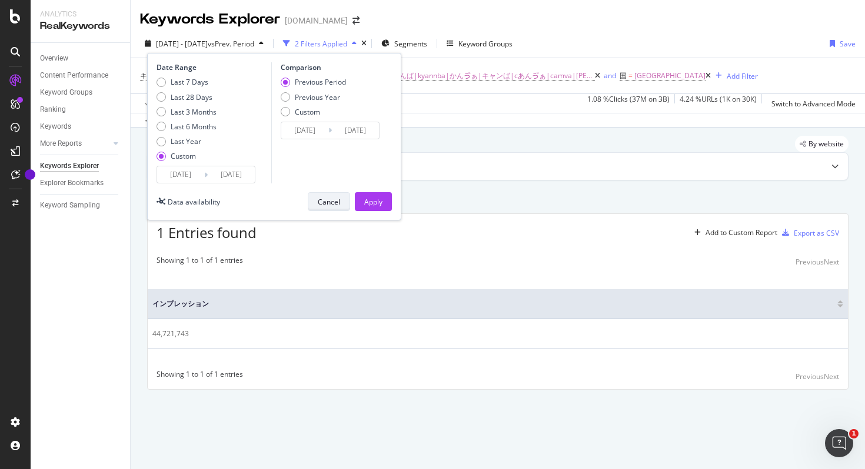
click at [325, 194] on div "Cancel" at bounding box center [329, 202] width 22 height 16
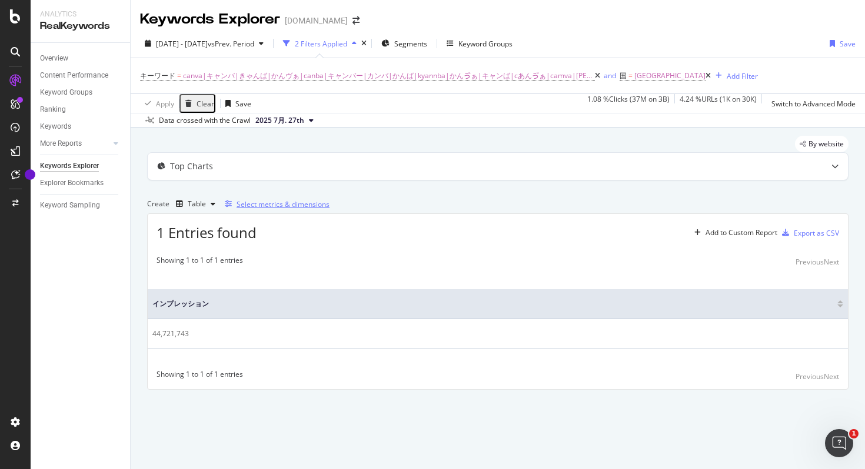
click at [329, 209] on div "Select metrics & dimensions" at bounding box center [282, 204] width 93 height 10
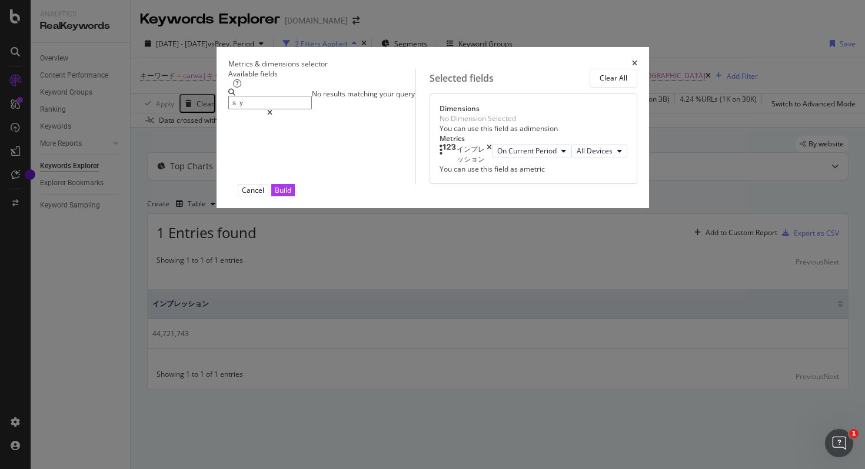
type input "ｓ"
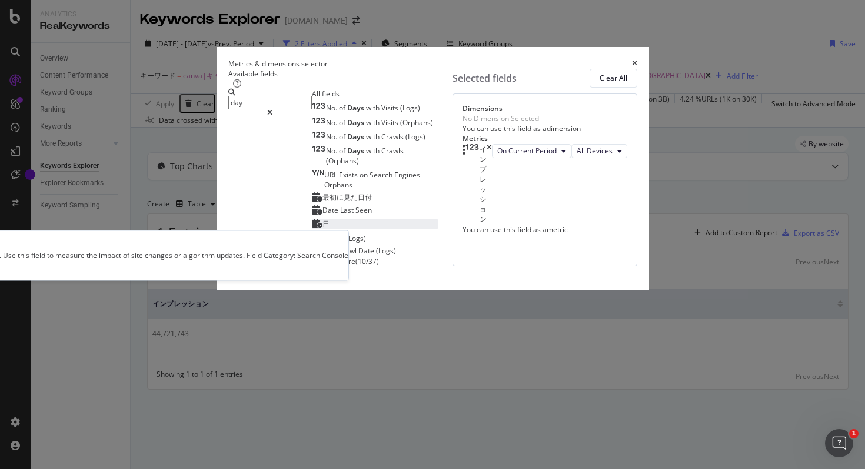
type input "day"
drag, startPoint x: 227, startPoint y: 255, endPoint x: 246, endPoint y: 254, distance: 18.9
click at [312, 229] on div "日" at bounding box center [321, 224] width 18 height 10
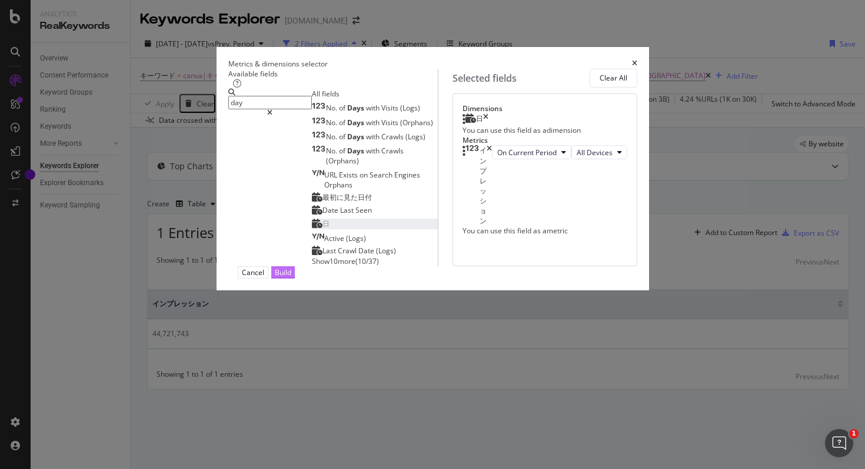
click at [291, 278] on div "Build" at bounding box center [283, 273] width 16 height 10
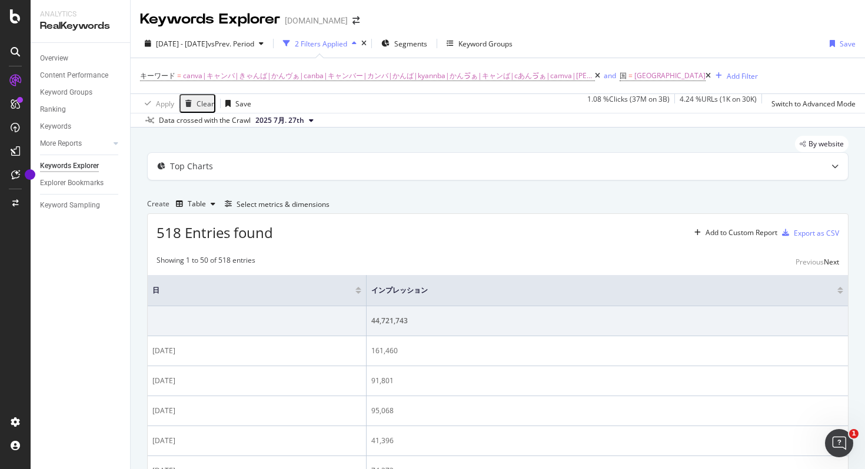
click at [361, 294] on div at bounding box center [358, 292] width 6 height 3
click at [381, 290] on div at bounding box center [380, 288] width 6 height 3
click at [805, 238] on div "Export as CSV" at bounding box center [815, 233] width 45 height 10
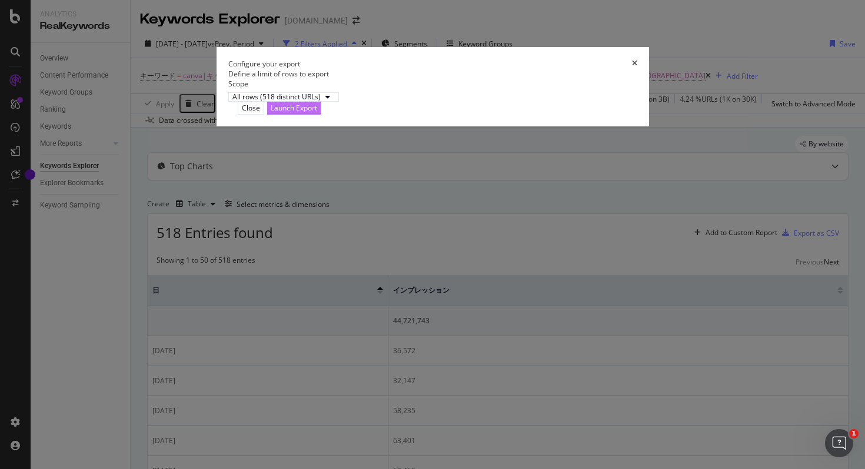
click at [317, 113] on div "Launch Export" at bounding box center [294, 108] width 46 height 10
